Goal: Task Accomplishment & Management: Manage account settings

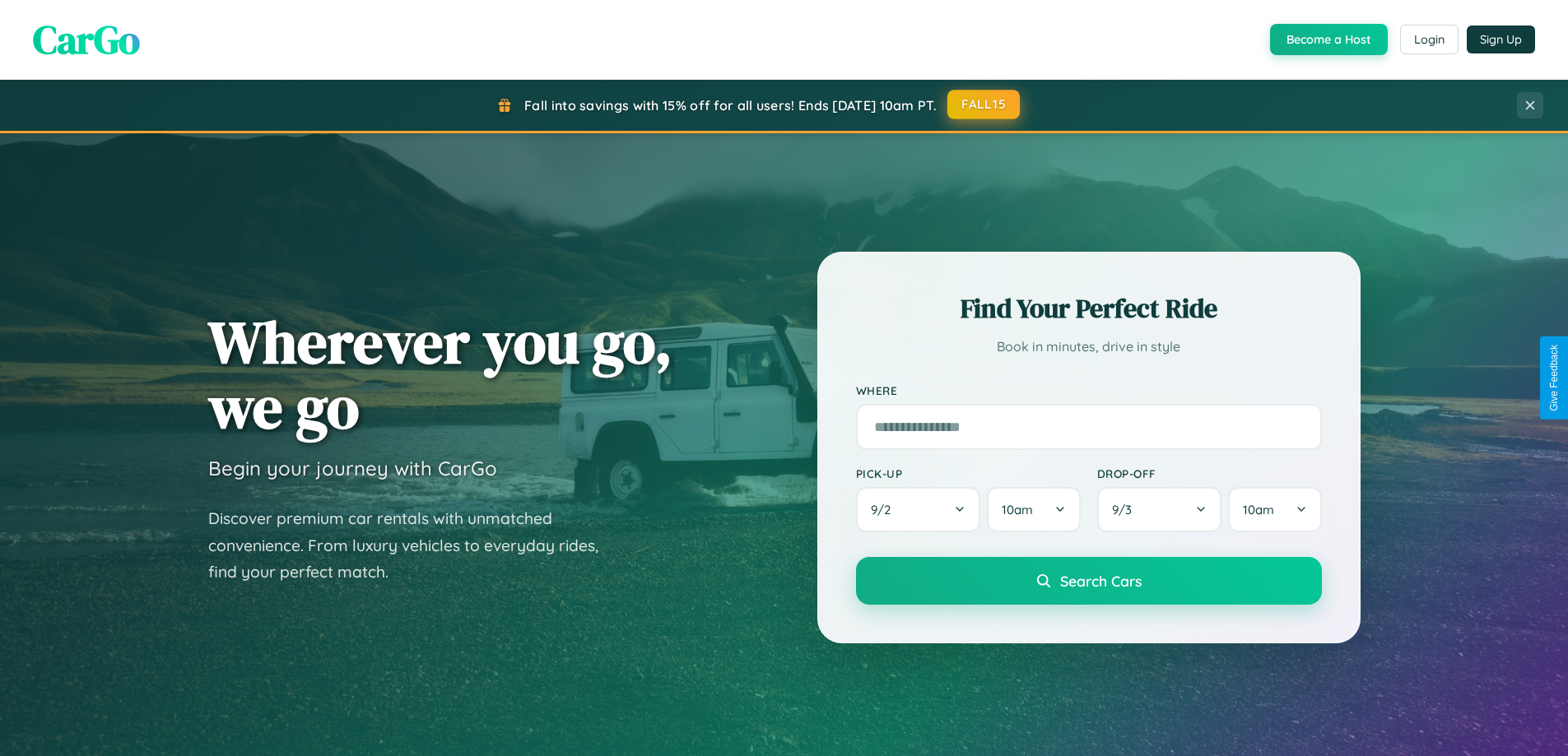
click at [984, 104] on button "FALL15" at bounding box center [983, 104] width 72 height 29
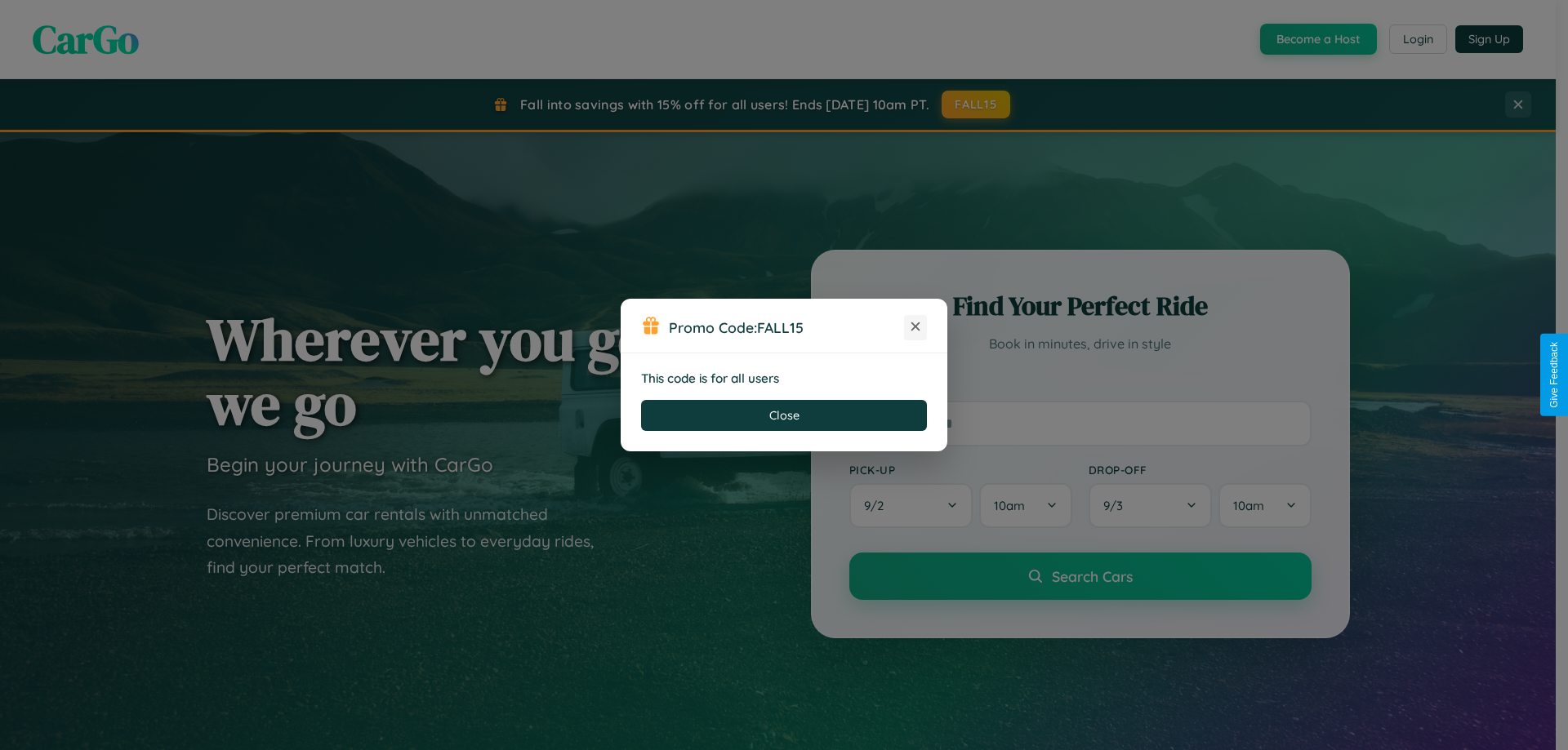
click at [916, 327] on icon at bounding box center [915, 326] width 16 height 16
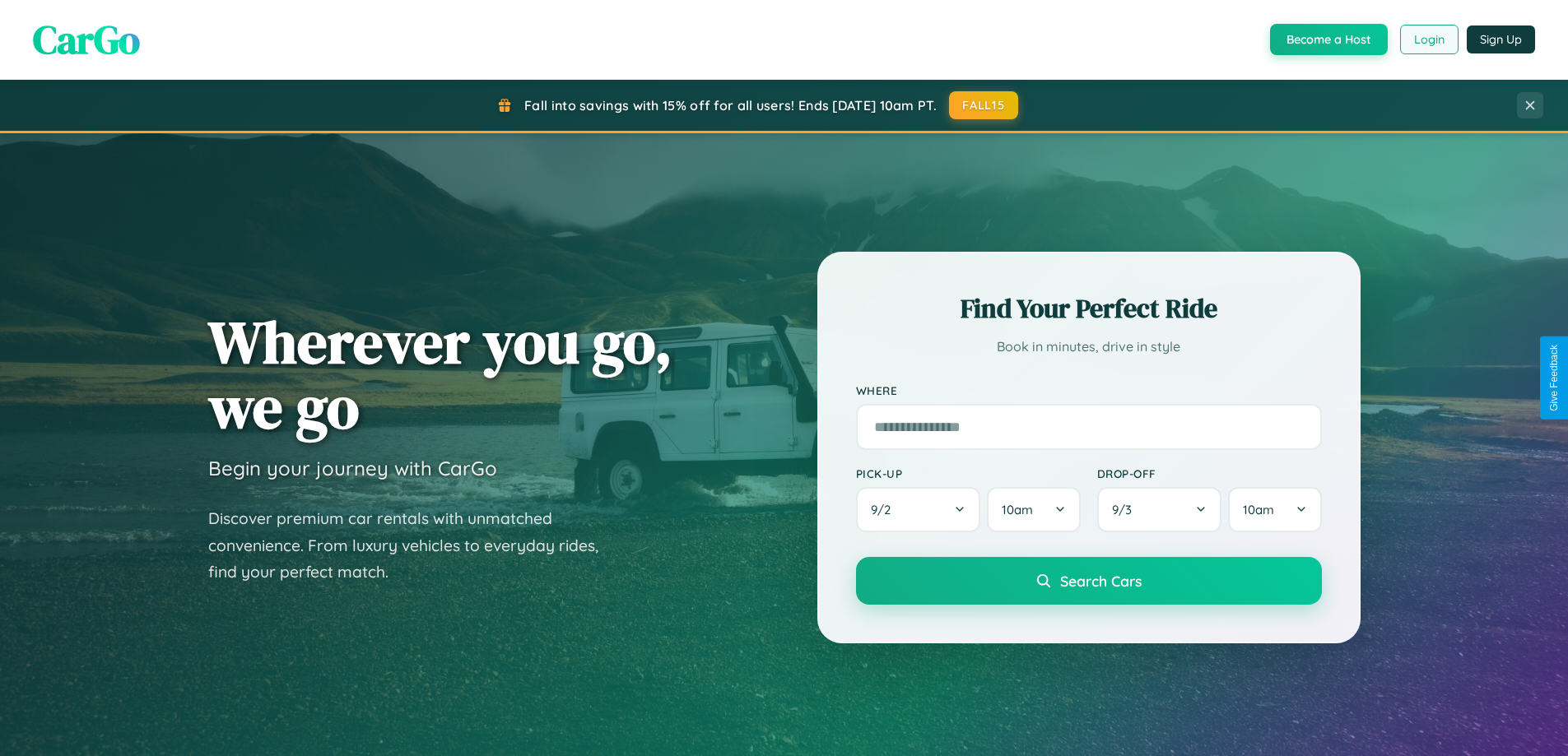
click at [1428, 40] on button "Login" at bounding box center [1430, 39] width 59 height 29
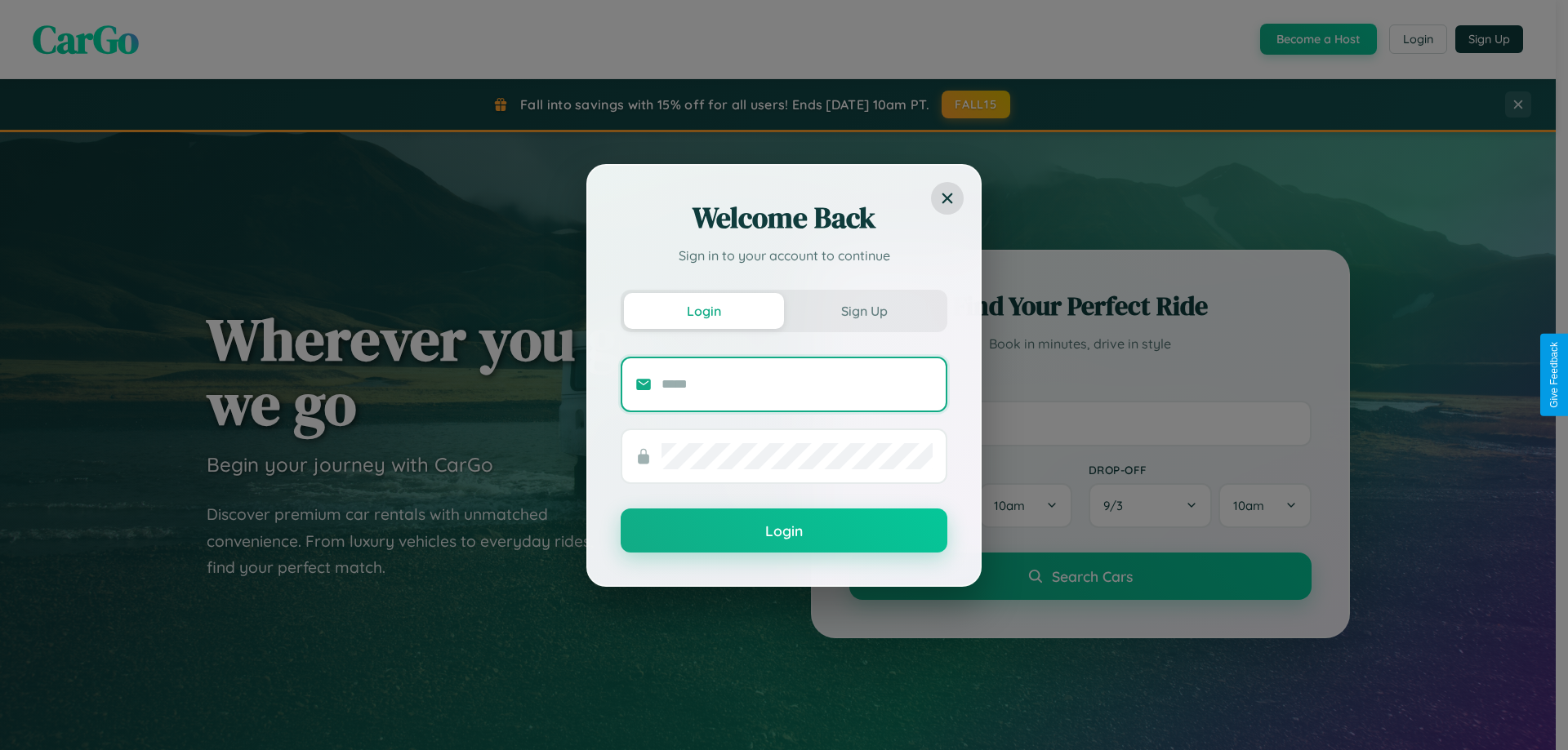
click at [797, 383] on input "text" at bounding box center [797, 384] width 271 height 26
type input "**********"
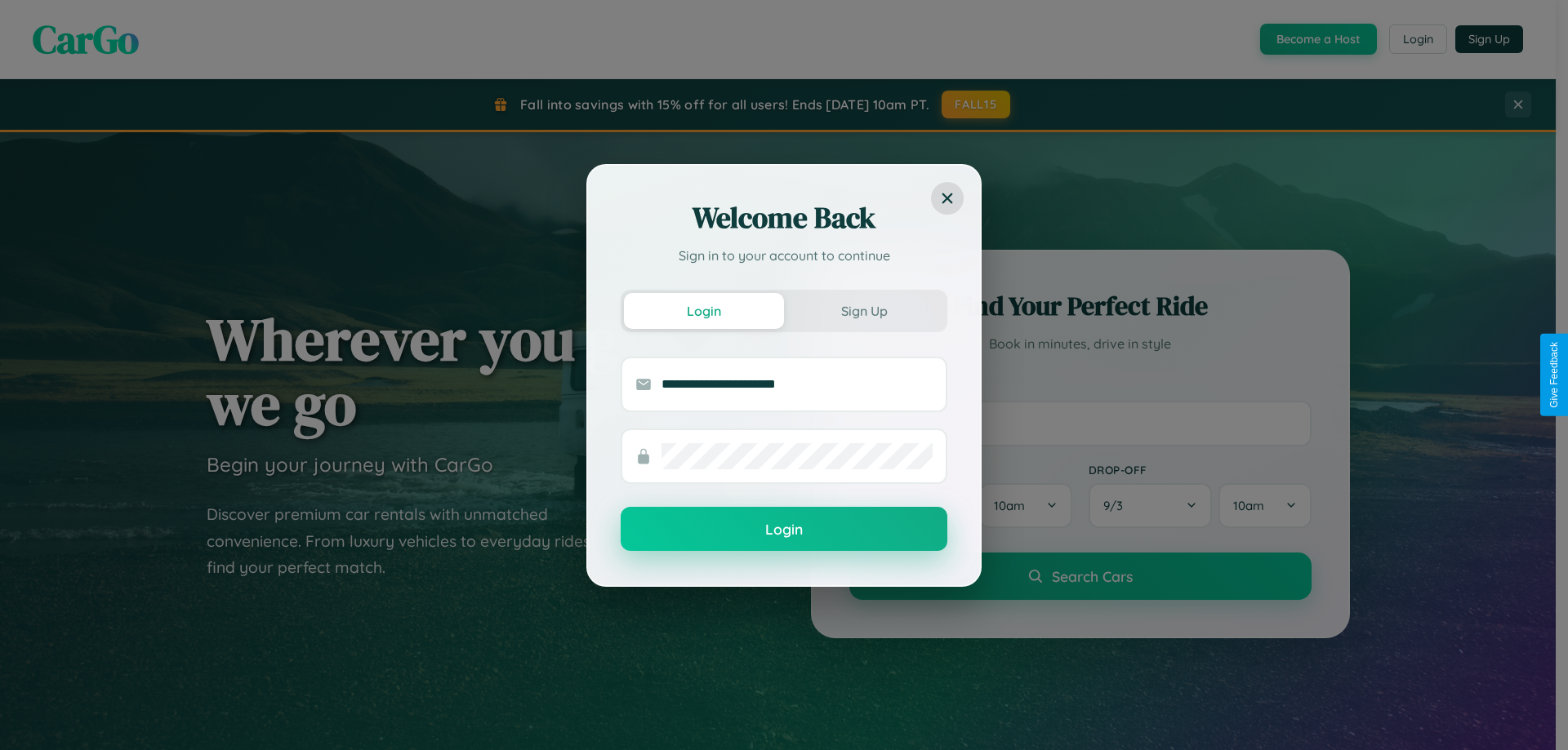
click at [784, 530] on button "Login" at bounding box center [783, 528] width 326 height 44
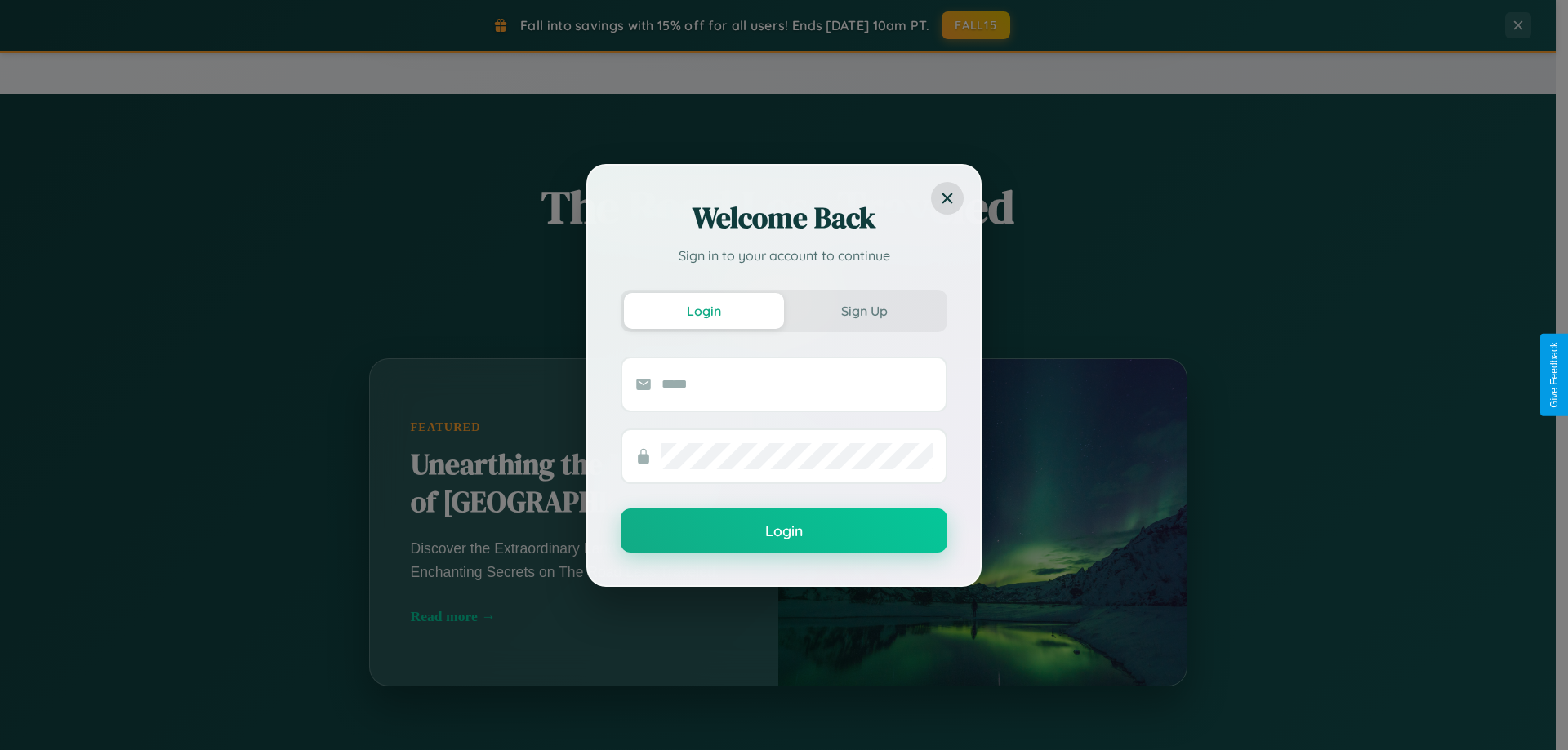
scroll to position [555, 0]
